Goal: Check status: Check status

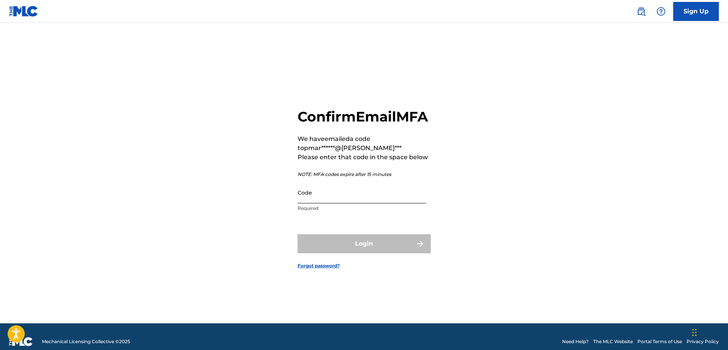
click at [346, 203] on input "Code" at bounding box center [362, 193] width 129 height 22
paste input "000585"
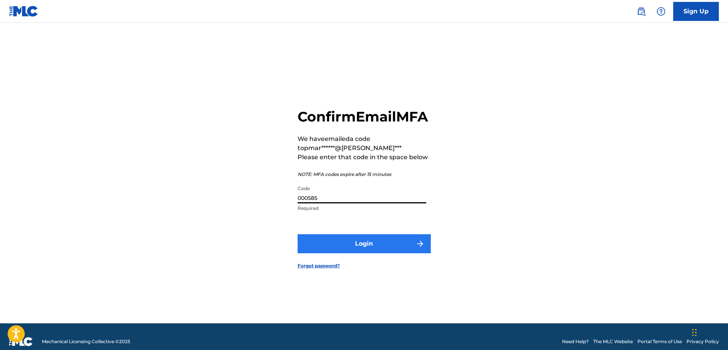
type input "000585"
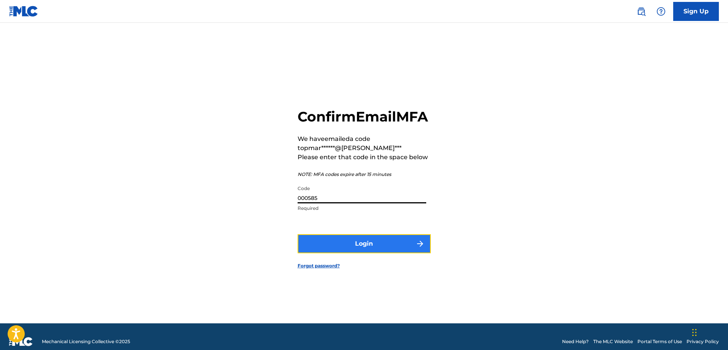
click at [329, 253] on button "Login" at bounding box center [364, 243] width 133 height 19
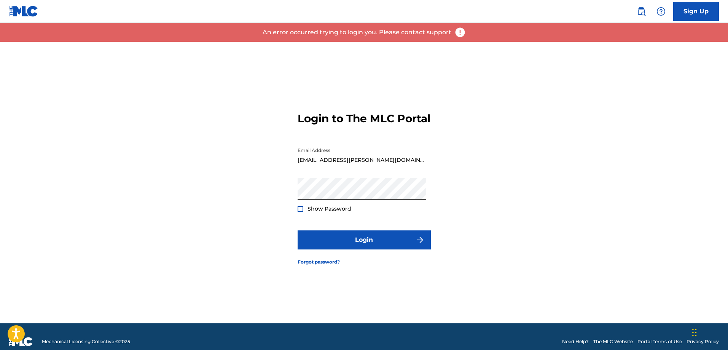
click at [283, 190] on div "Login to The MLC Portal Email Address [EMAIL_ADDRESS][PERSON_NAME][DOMAIN_NAME]…" at bounding box center [364, 182] width 533 height 281
click at [345, 241] on button "Login" at bounding box center [364, 239] width 133 height 19
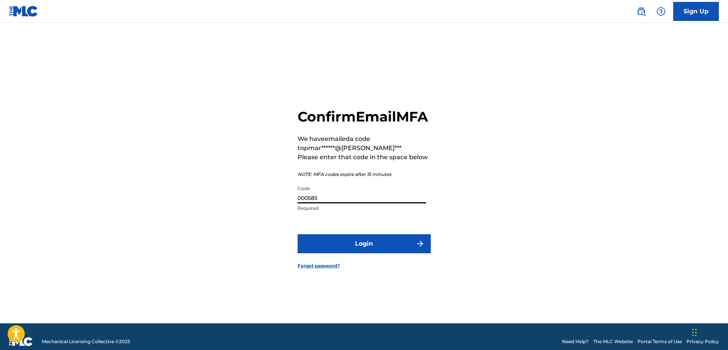
drag, startPoint x: 328, startPoint y: 206, endPoint x: 292, endPoint y: 204, distance: 35.9
click at [292, 204] on div "Confirm Email MFA We have emailed a code to pmar******@[PERSON_NAME]*** Please …" at bounding box center [364, 182] width 533 height 281
paste input "89856"
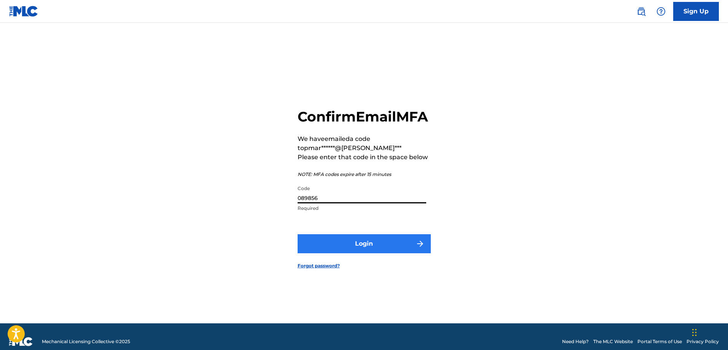
type input "089856"
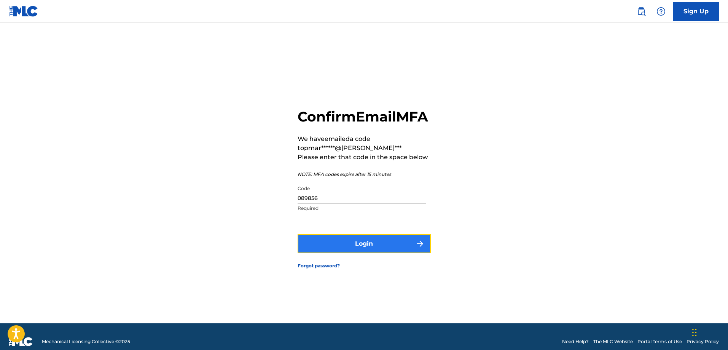
click at [332, 250] on button "Login" at bounding box center [364, 243] width 133 height 19
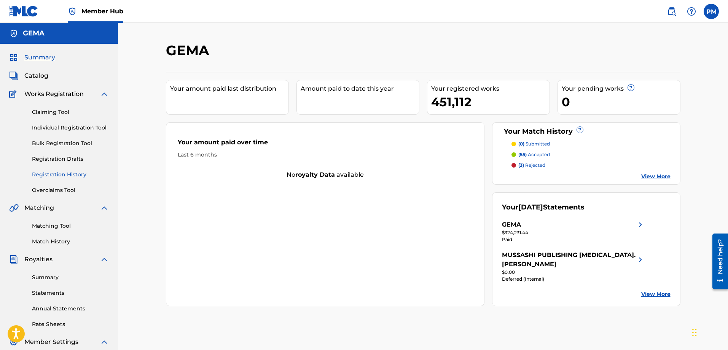
click at [77, 174] on link "Registration History" at bounding box center [70, 175] width 77 height 8
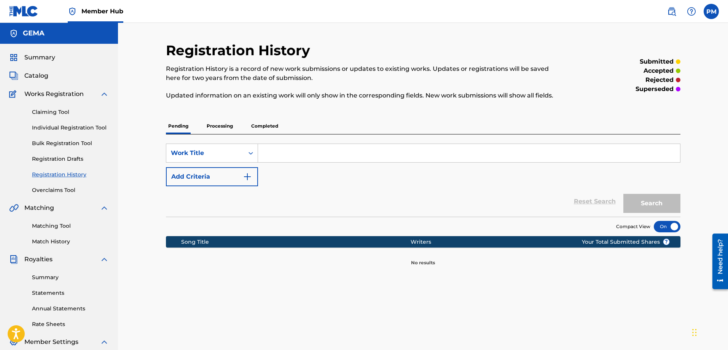
click at [212, 128] on p "Processing" at bounding box center [219, 126] width 31 height 16
